Goal: Transaction & Acquisition: Purchase product/service

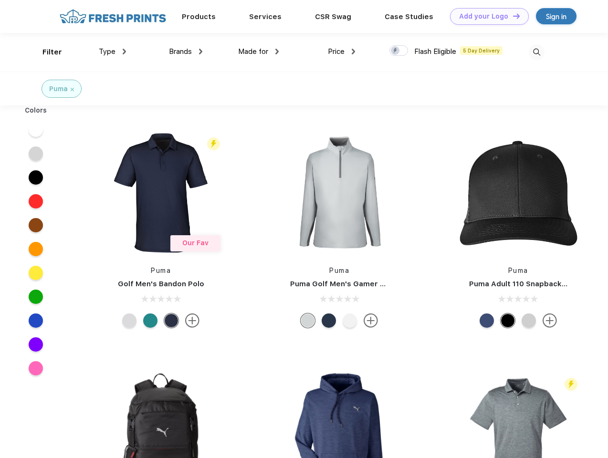
click at [486, 16] on link "Add your Logo Design Tool" at bounding box center [489, 16] width 79 height 17
click at [0, 0] on div "Design Tool" at bounding box center [0, 0] width 0 height 0
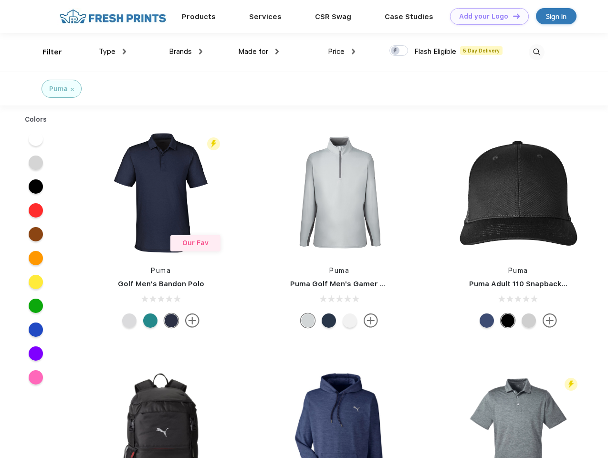
click at [512, 16] on link "Add your Logo Design Tool" at bounding box center [489, 16] width 79 height 17
click at [46, 52] on div "Filter" at bounding box center [52, 52] width 20 height 11
click at [113, 52] on span "Type" at bounding box center [107, 51] width 17 height 9
click at [186, 52] on span "Brands" at bounding box center [180, 51] width 23 height 9
click at [259, 52] on span "Made for" at bounding box center [253, 51] width 30 height 9
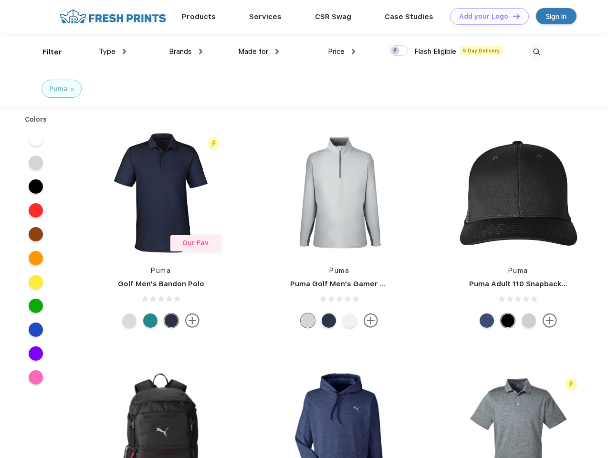
click at [342, 52] on span "Price" at bounding box center [336, 51] width 17 height 9
click at [399, 51] on div at bounding box center [398, 50] width 19 height 10
click at [396, 51] on input "checkbox" at bounding box center [392, 48] width 6 height 6
click at [536, 52] on img at bounding box center [537, 52] width 16 height 16
